Goal: Task Accomplishment & Management: Manage account settings

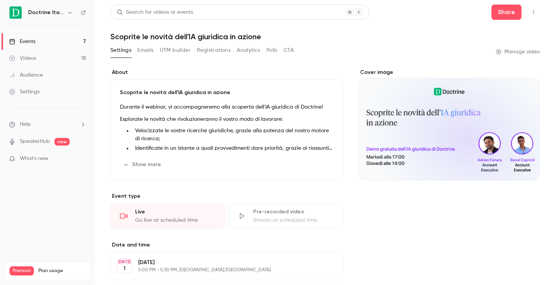
click at [67, 13] on icon "button" at bounding box center [70, 13] width 6 height 6
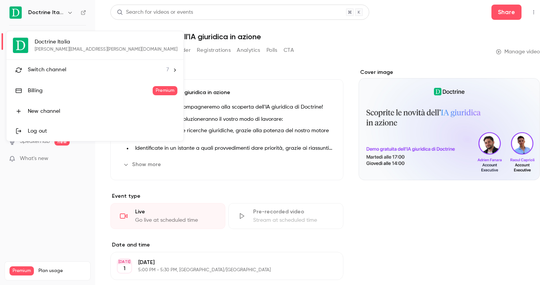
click at [77, 72] on div "Switch channel 7" at bounding box center [98, 70] width 141 height 8
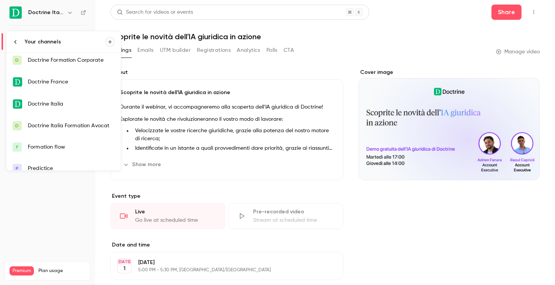
scroll to position [34, 0]
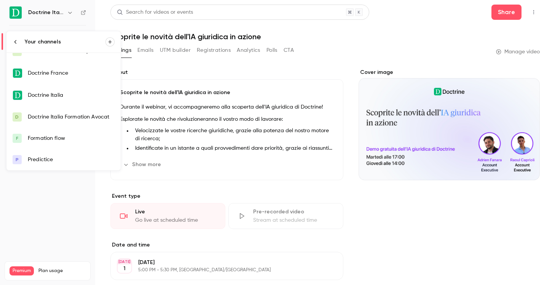
click at [83, 120] on div "Doctrine Italia Formation Avocat" at bounding box center [71, 117] width 87 height 8
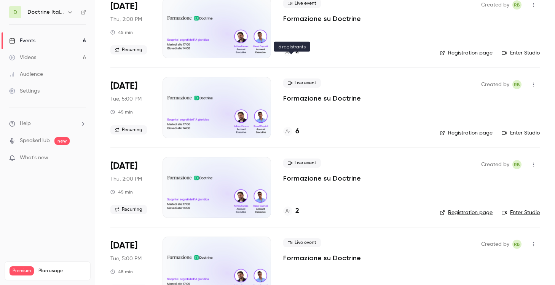
scroll to position [139, 0]
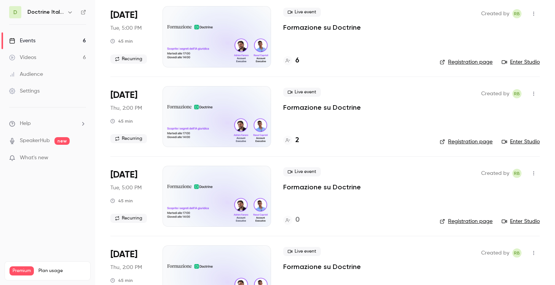
click at [292, 143] on div "2" at bounding box center [291, 140] width 16 height 10
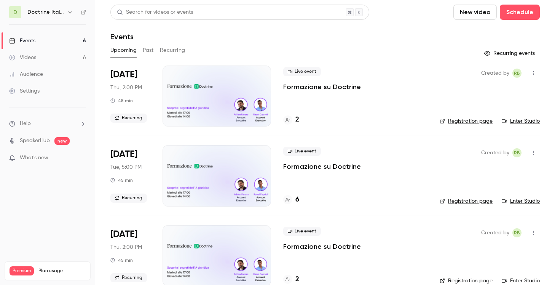
click at [292, 143] on main "Search for videos or events New video Schedule Events Upcoming Past Recurring R…" at bounding box center [325, 142] width 460 height 285
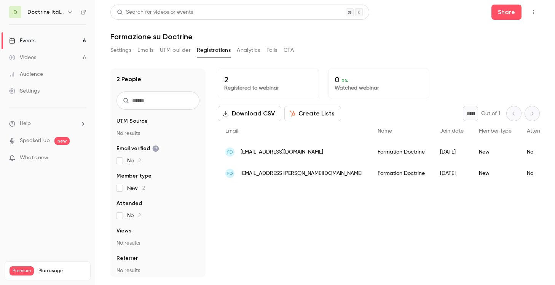
click at [473, 156] on div "New" at bounding box center [495, 151] width 48 height 21
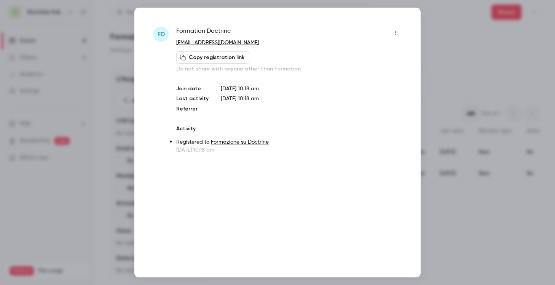
click at [464, 154] on div at bounding box center [277, 142] width 555 height 285
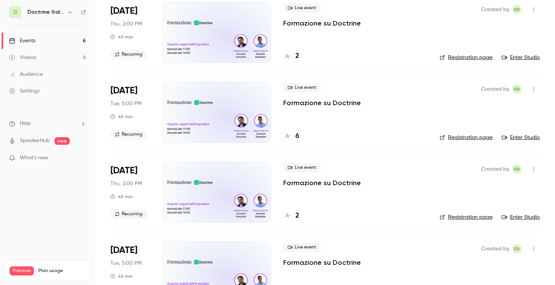
scroll to position [70, 0]
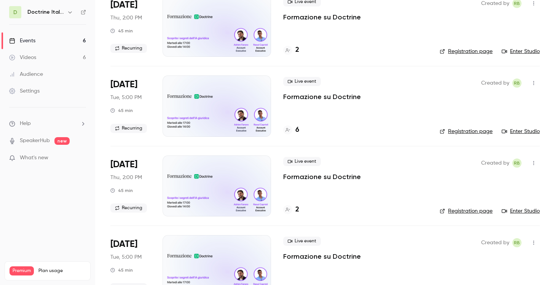
click at [449, 209] on link "Registration page" at bounding box center [466, 211] width 53 height 8
click at [285, 130] on div at bounding box center [287, 129] width 9 height 9
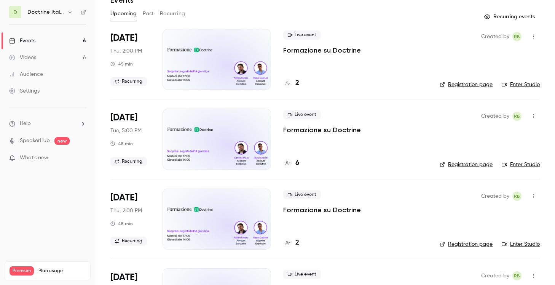
scroll to position [43, 0]
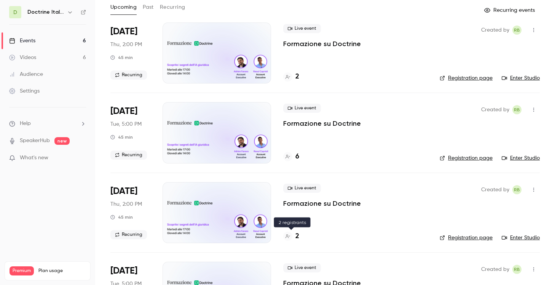
click at [298, 233] on h4 "2" at bounding box center [298, 236] width 4 height 10
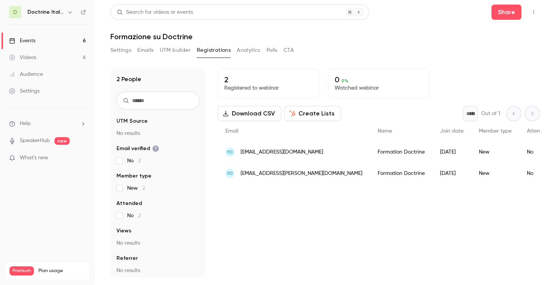
click at [433, 154] on div "[DATE]" at bounding box center [452, 151] width 39 height 21
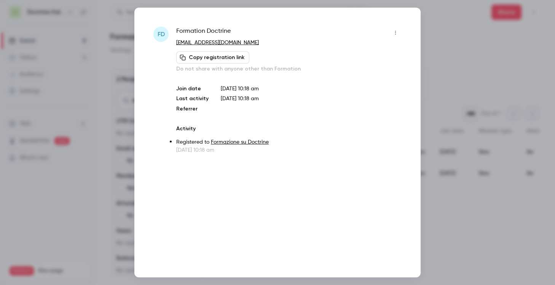
click at [395, 35] on icon "button" at bounding box center [396, 32] width 6 height 5
click at [374, 72] on div "Remove registration" at bounding box center [366, 72] width 58 height 8
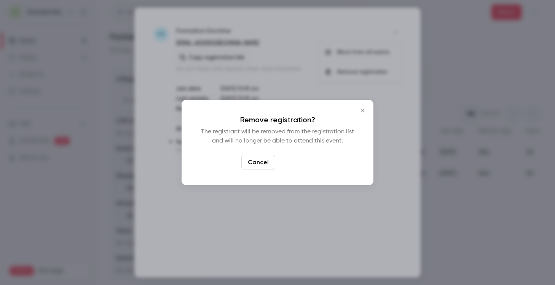
click at [294, 162] on button "Confirm" at bounding box center [296, 162] width 36 height 15
